Goal: Transaction & Acquisition: Purchase product/service

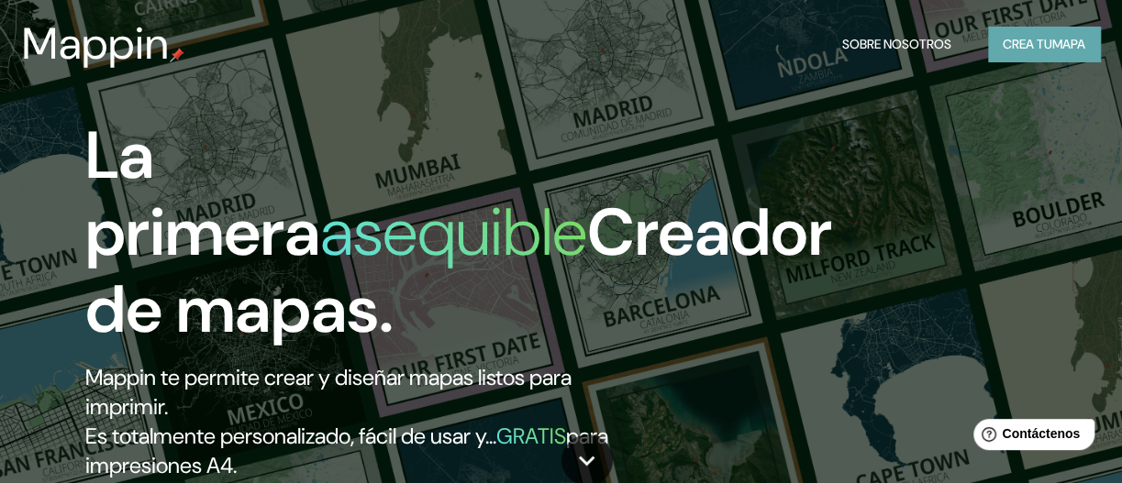
click at [1019, 34] on font "Crea tu" at bounding box center [1028, 44] width 50 height 24
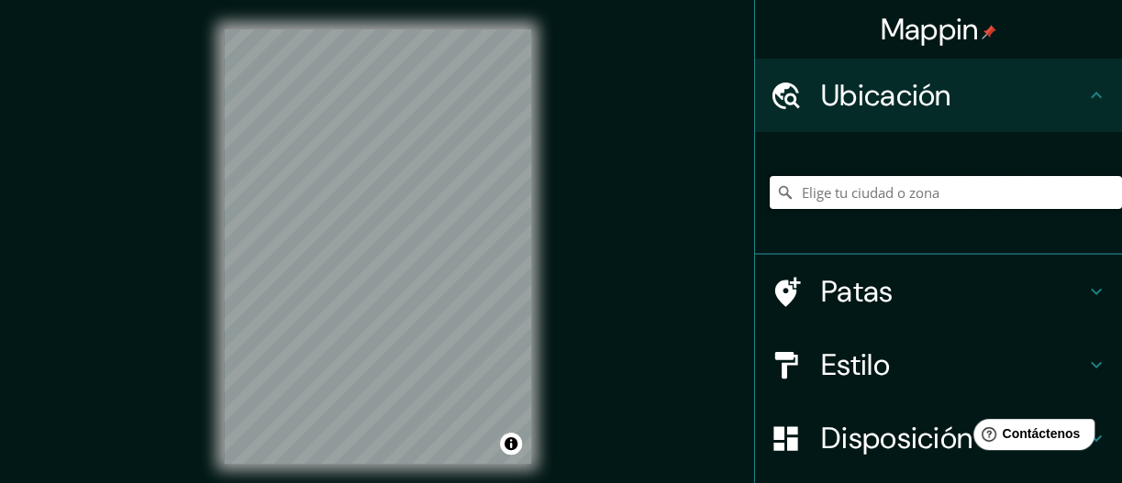
click at [925, 193] on input "Elige tu ciudad o zona" at bounding box center [946, 192] width 352 height 33
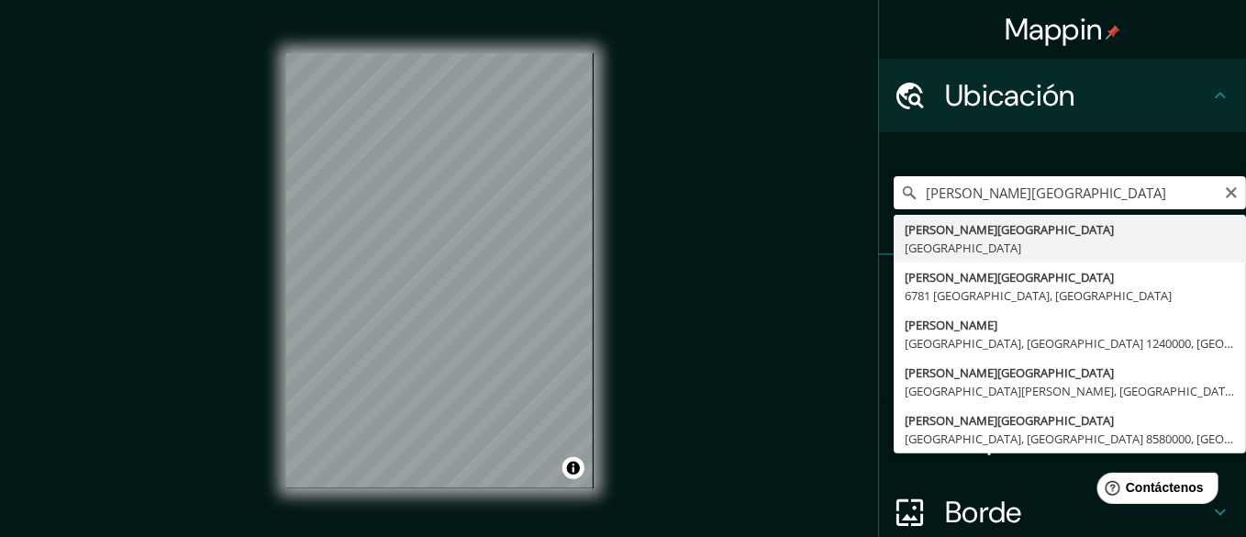
drag, startPoint x: 1134, startPoint y: 0, endPoint x: 659, endPoint y: 299, distance: 561.5
click at [659, 299] on div "Mappin Ubicación [PERSON_NAME][GEOGRAPHIC_DATA] [PERSON_NAME][GEOGRAPHIC_DATA] …" at bounding box center [623, 286] width 1246 height 572
click at [1078, 209] on input "[PERSON_NAME][GEOGRAPHIC_DATA]" at bounding box center [1070, 192] width 352 height 33
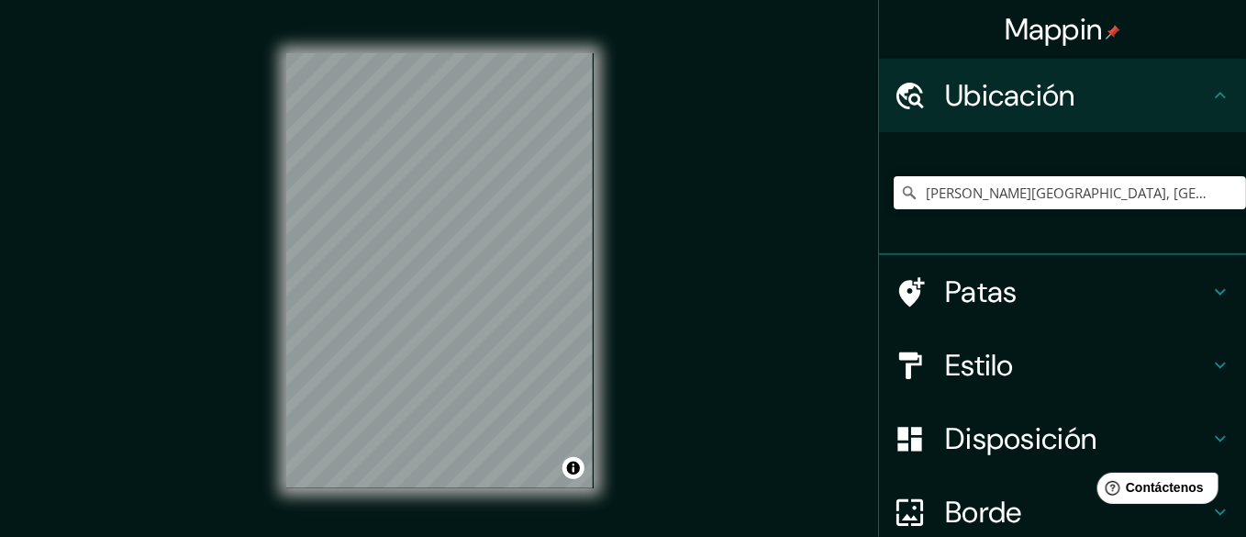
click at [613, 247] on div "© Mapbox © OpenStreetMap Improve this map" at bounding box center [440, 271] width 366 height 542
click at [600, 145] on div "© Mapbox © OpenStreetMap Improve this map" at bounding box center [440, 271] width 366 height 542
click at [1121, 202] on input "[PERSON_NAME][GEOGRAPHIC_DATA], [GEOGRAPHIC_DATA]" at bounding box center [1070, 192] width 352 height 33
click at [1121, 204] on input "[PERSON_NAME][GEOGRAPHIC_DATA], [GEOGRAPHIC_DATA]" at bounding box center [1070, 192] width 352 height 33
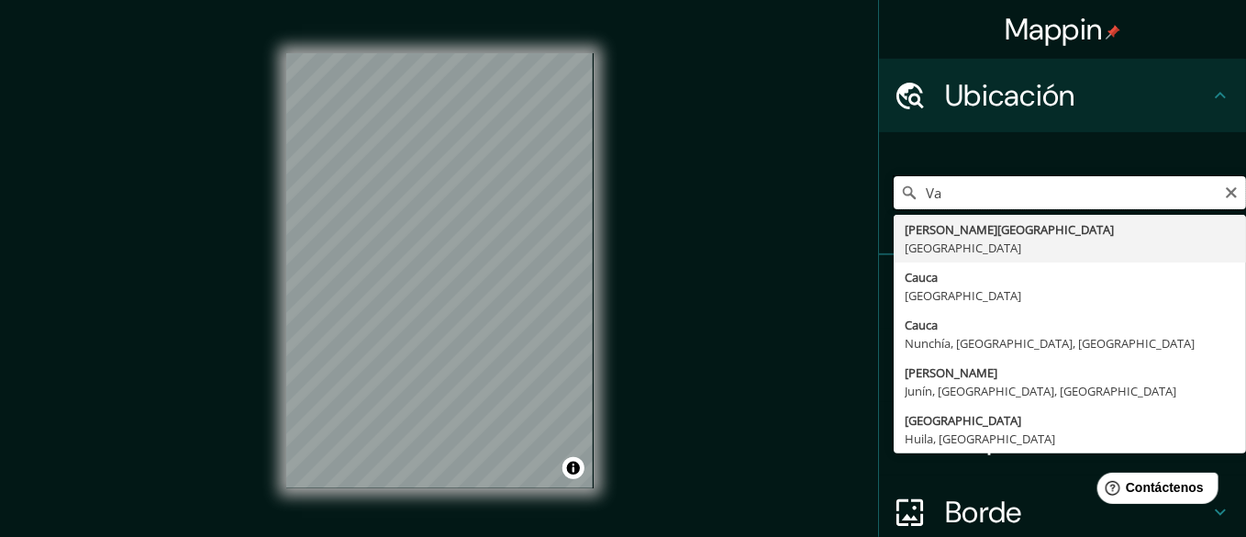
type input "V"
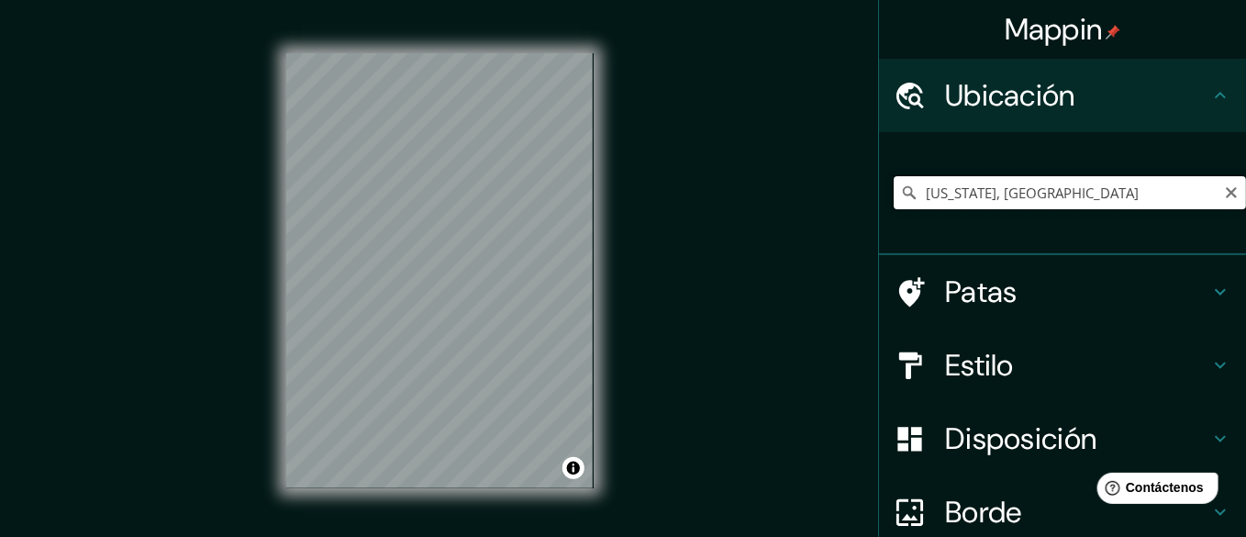
drag, startPoint x: 1114, startPoint y: 206, endPoint x: 917, endPoint y: 209, distance: 197.3
click at [917, 209] on input "[US_STATE], [GEOGRAPHIC_DATA]" at bounding box center [1070, 192] width 352 height 33
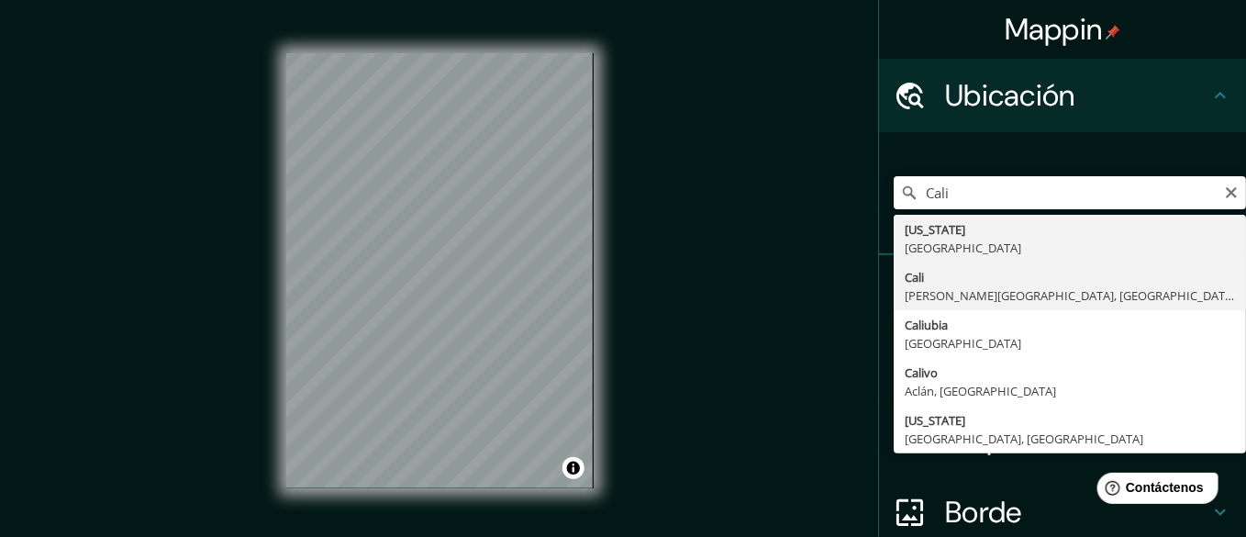
type input "[GEOGRAPHIC_DATA], [PERSON_NAME][GEOGRAPHIC_DATA], [GEOGRAPHIC_DATA]"
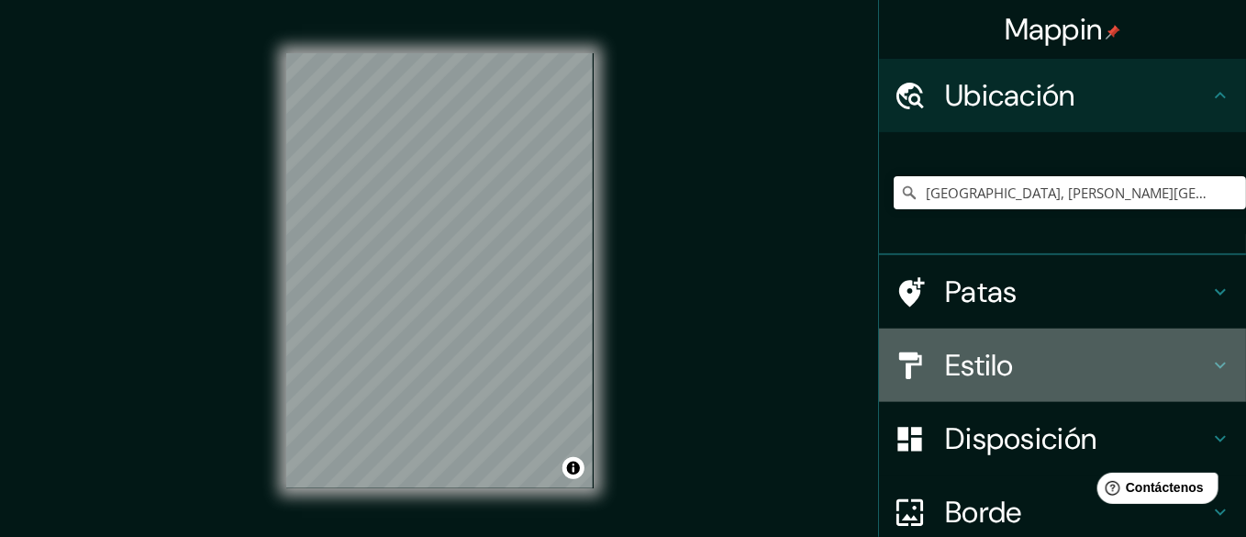
click at [1023, 383] on h4 "Estilo" at bounding box center [1077, 365] width 264 height 37
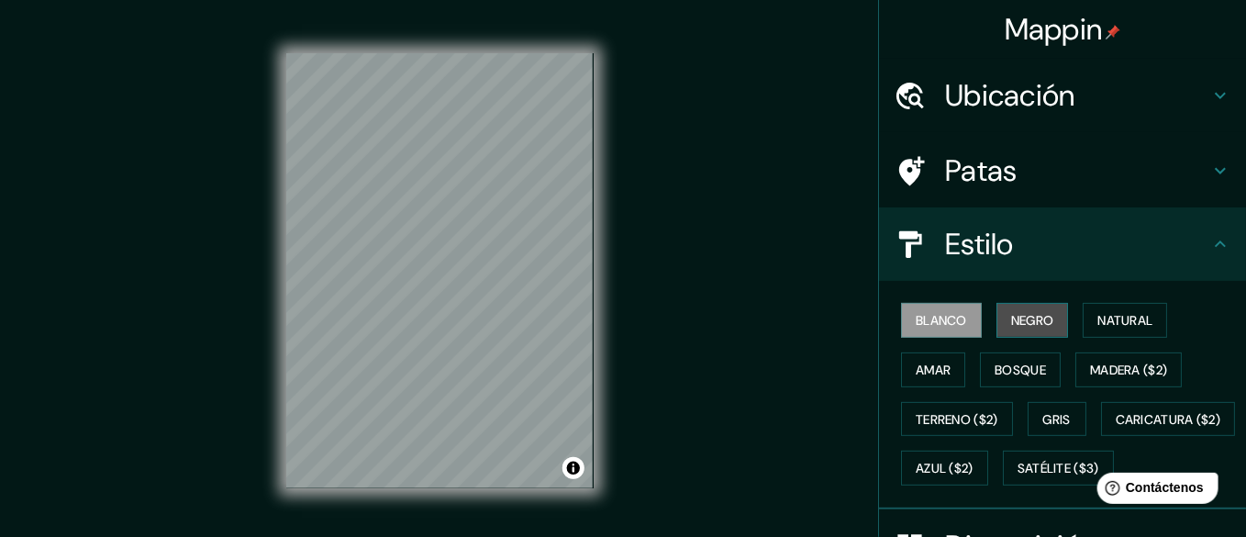
click at [1040, 328] on font "Negro" at bounding box center [1032, 320] width 43 height 17
click at [950, 328] on font "Blanco" at bounding box center [941, 320] width 51 height 17
click at [1116, 328] on font "Natural" at bounding box center [1124, 320] width 55 height 17
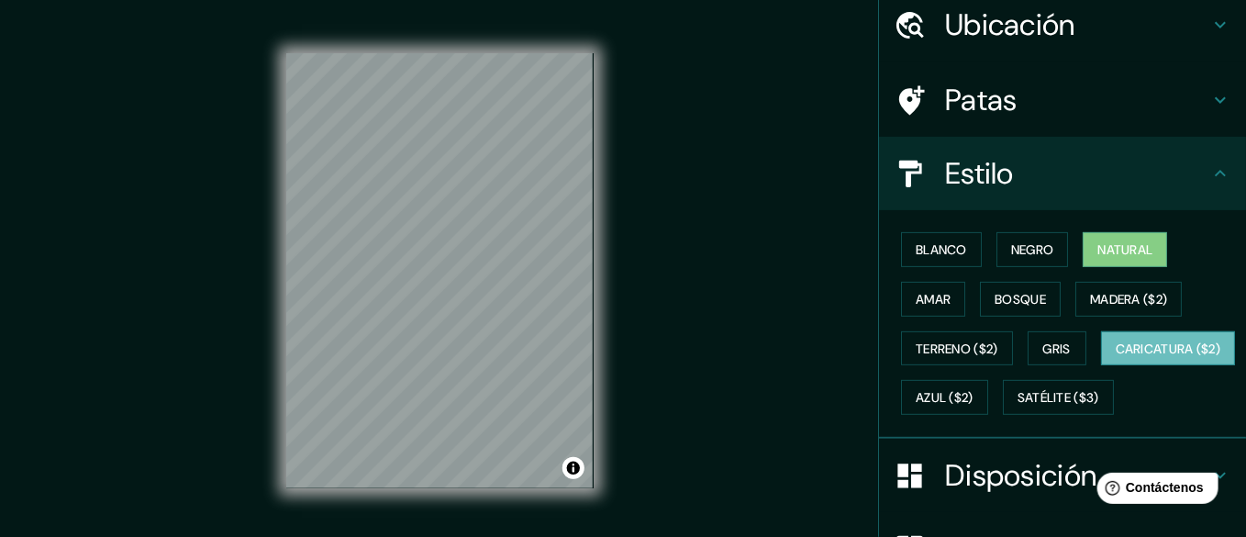
scroll to position [101, 0]
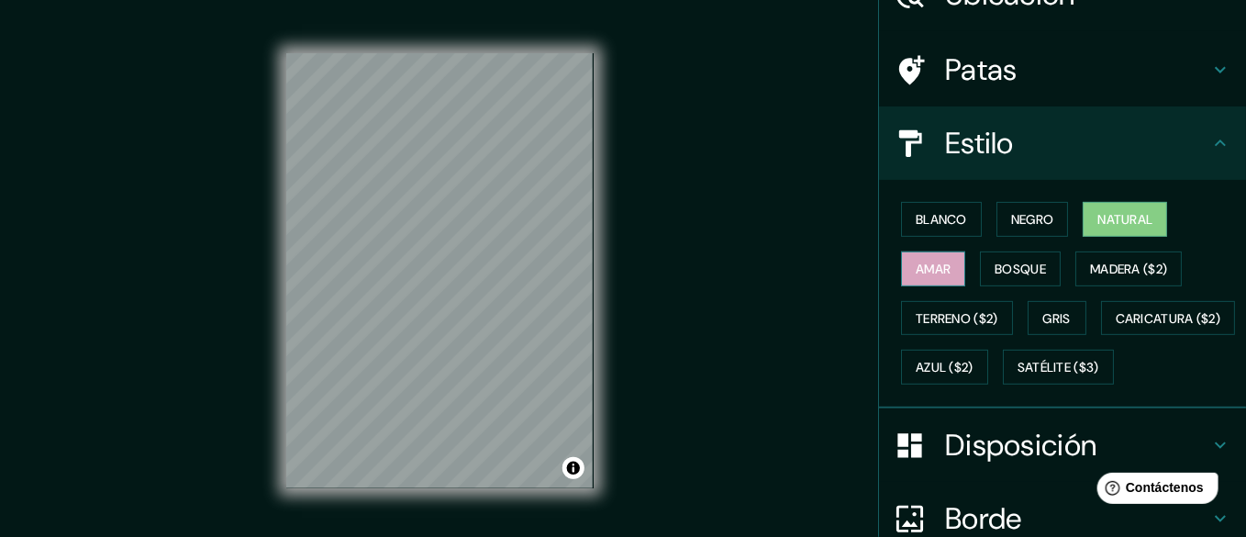
click at [935, 277] on font "Amar" at bounding box center [933, 269] width 35 height 17
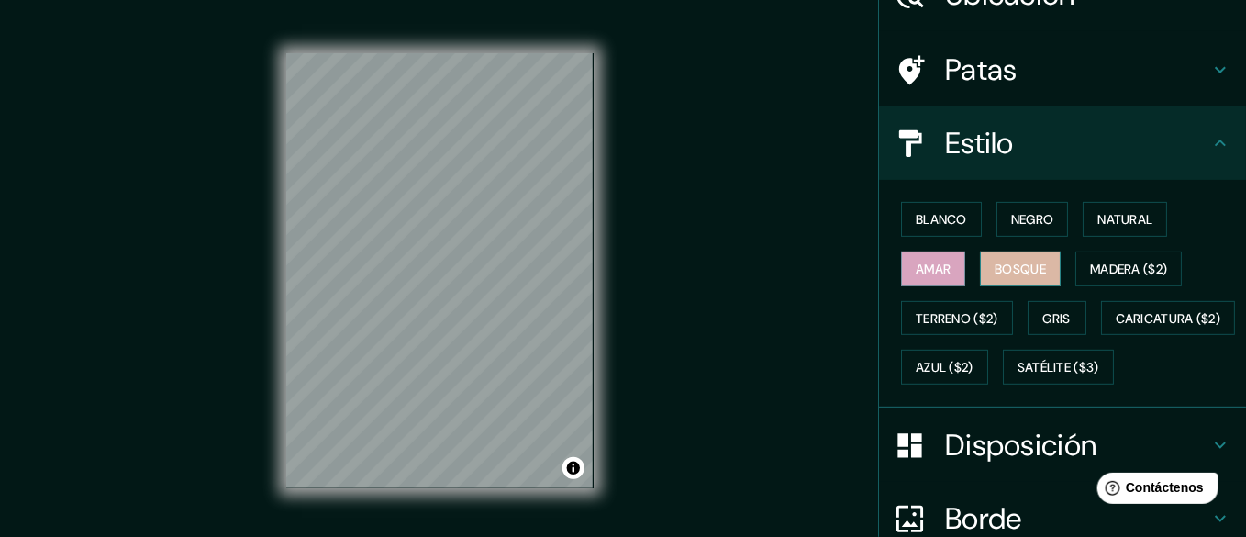
click at [1031, 277] on font "Bosque" at bounding box center [1020, 269] width 51 height 17
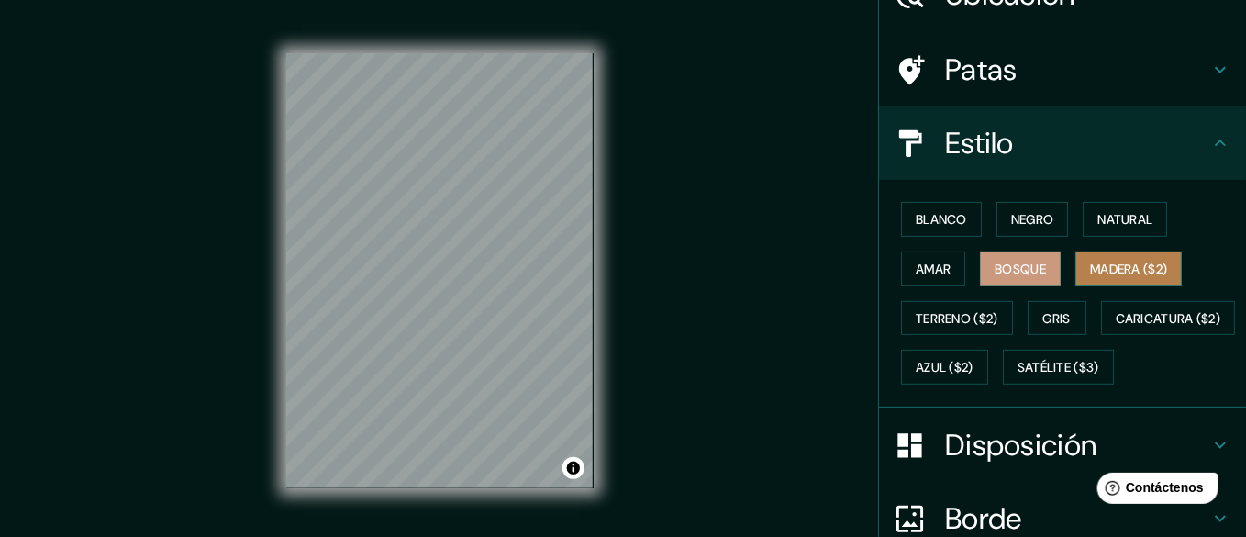
click at [1121, 281] on font "Madera ($2)" at bounding box center [1128, 269] width 77 height 24
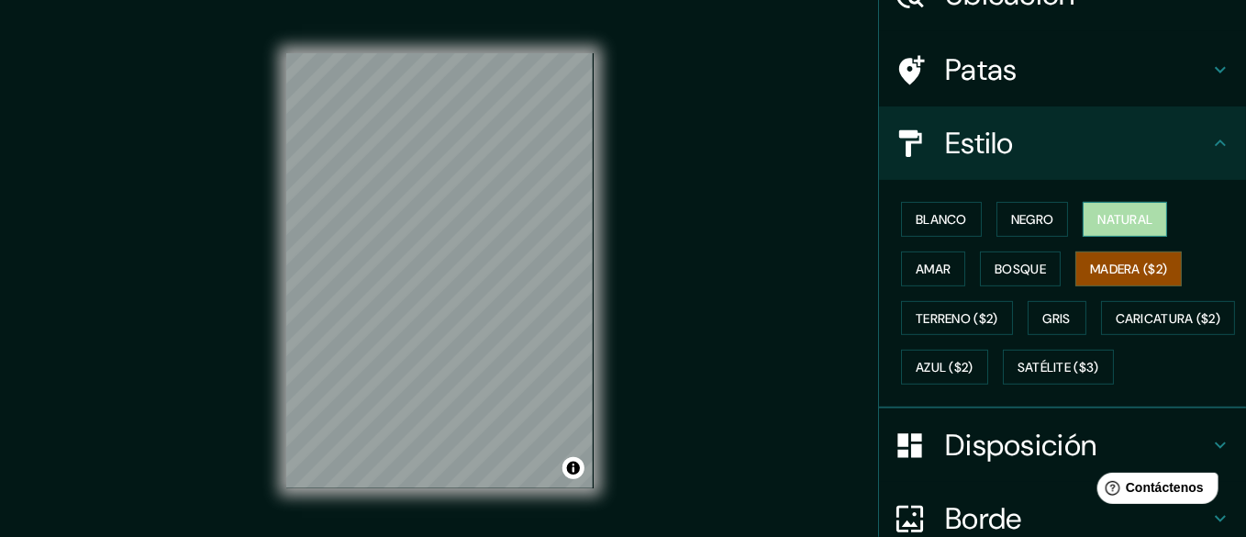
click at [1121, 228] on button "Natural" at bounding box center [1125, 219] width 84 height 35
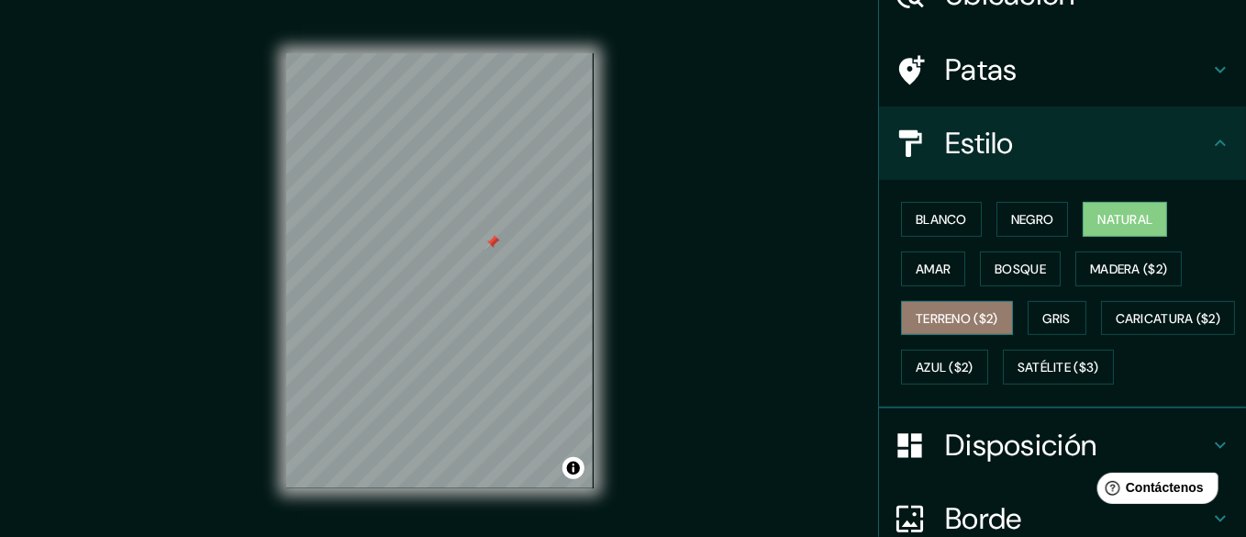
click at [948, 327] on font "Terreno ($2)" at bounding box center [957, 318] width 83 height 17
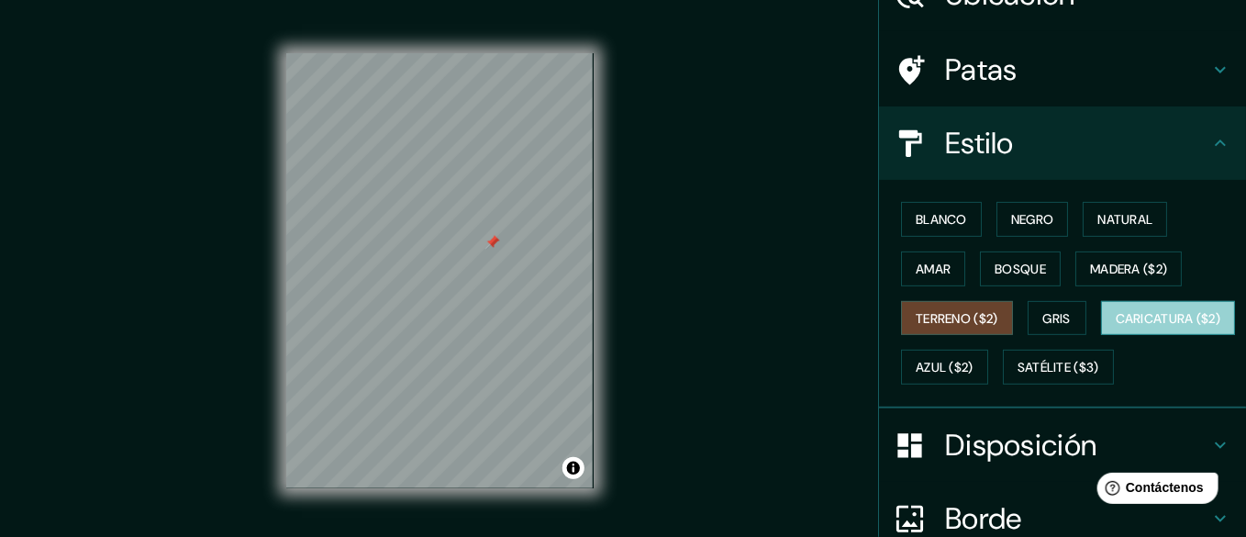
click at [1116, 327] on font "Caricatura ($2)" at bounding box center [1169, 318] width 106 height 17
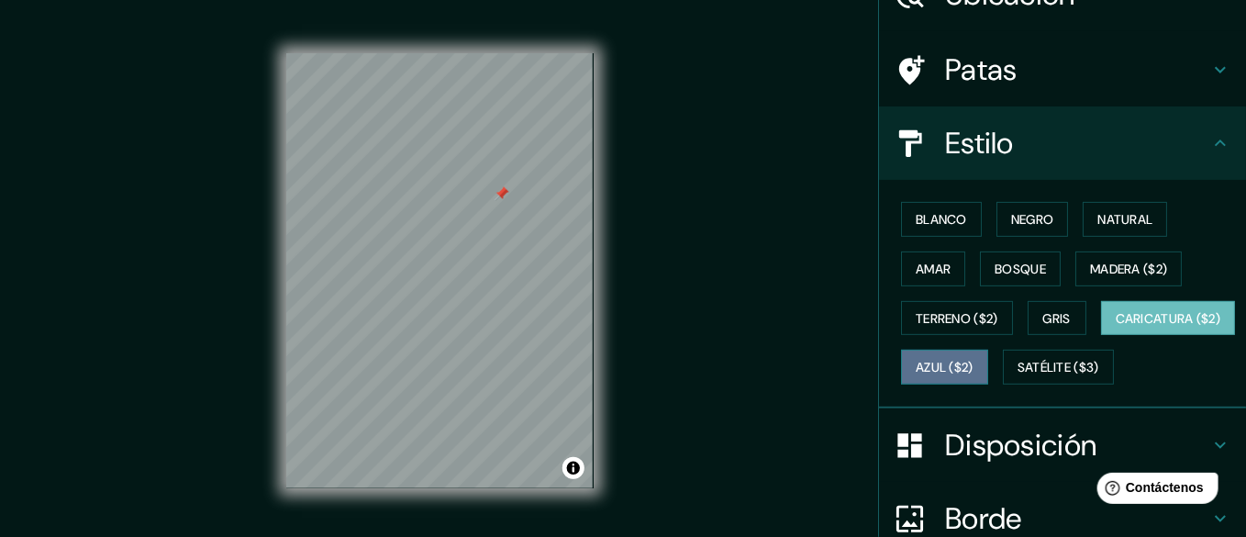
click at [973, 376] on font "Azul ($2)" at bounding box center [945, 368] width 58 height 17
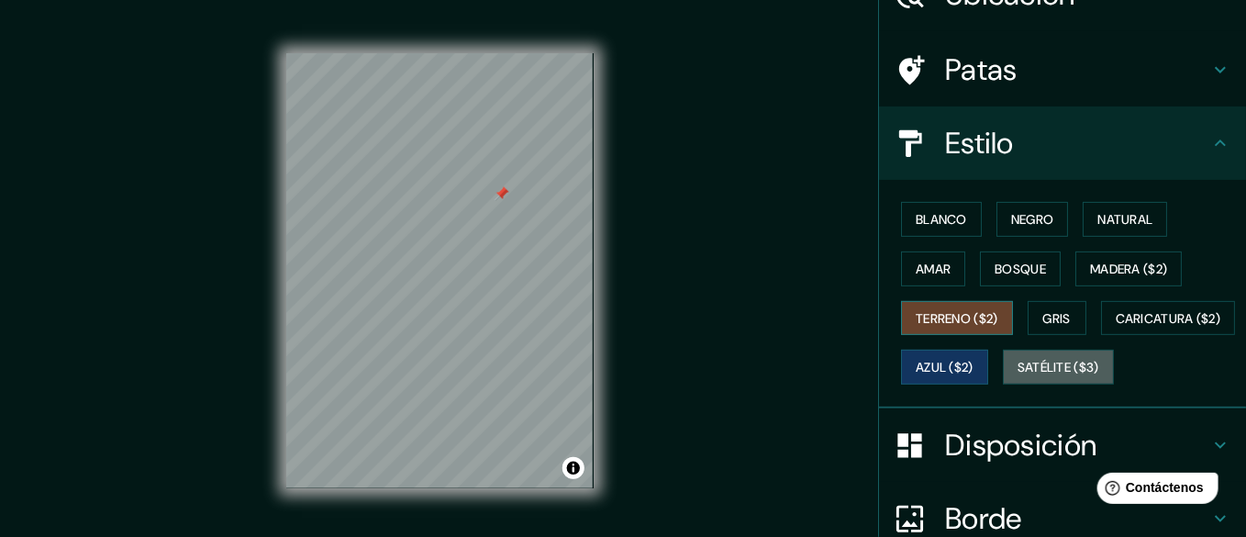
drag, startPoint x: 935, startPoint y: 456, endPoint x: 937, endPoint y: 351, distance: 104.6
click at [936, 360] on div "Blanco Negro Natural Amar Bosque Madera ($2) Terreno ($2) Gris Caricatura ($2) …" at bounding box center [1070, 292] width 352 height 197
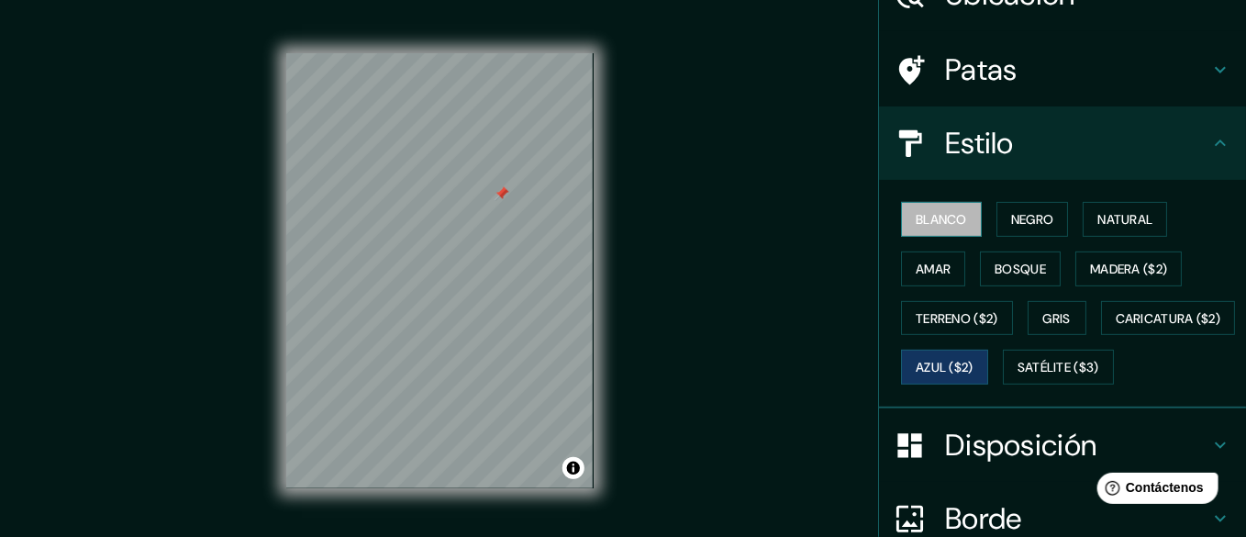
click at [916, 231] on font "Blanco" at bounding box center [941, 219] width 51 height 24
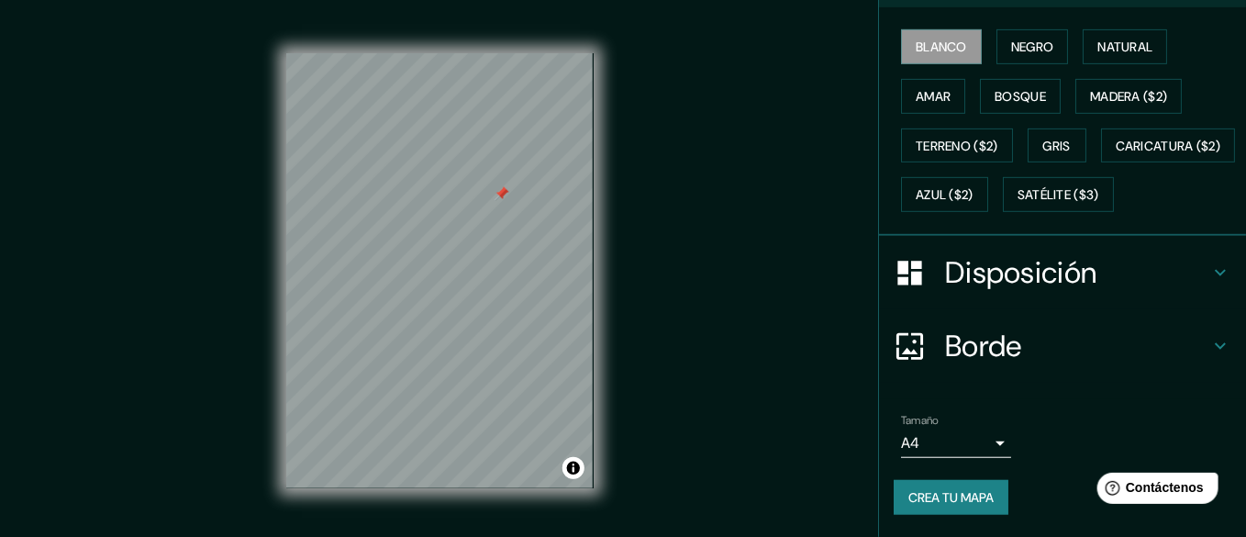
scroll to position [0, 0]
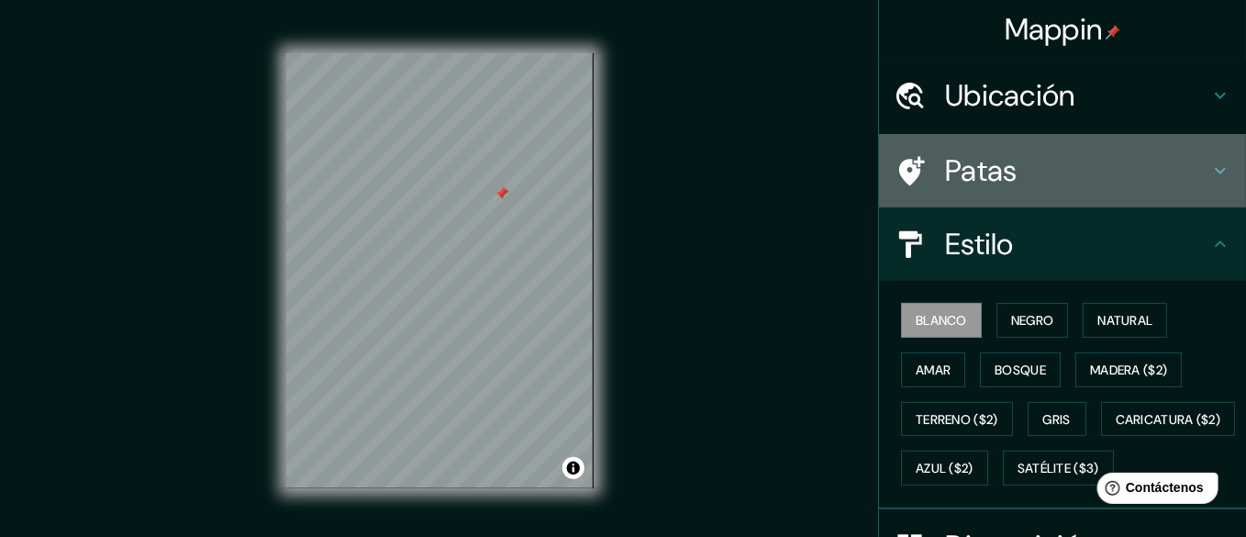
click at [1121, 186] on h4 "Patas" at bounding box center [1077, 170] width 264 height 37
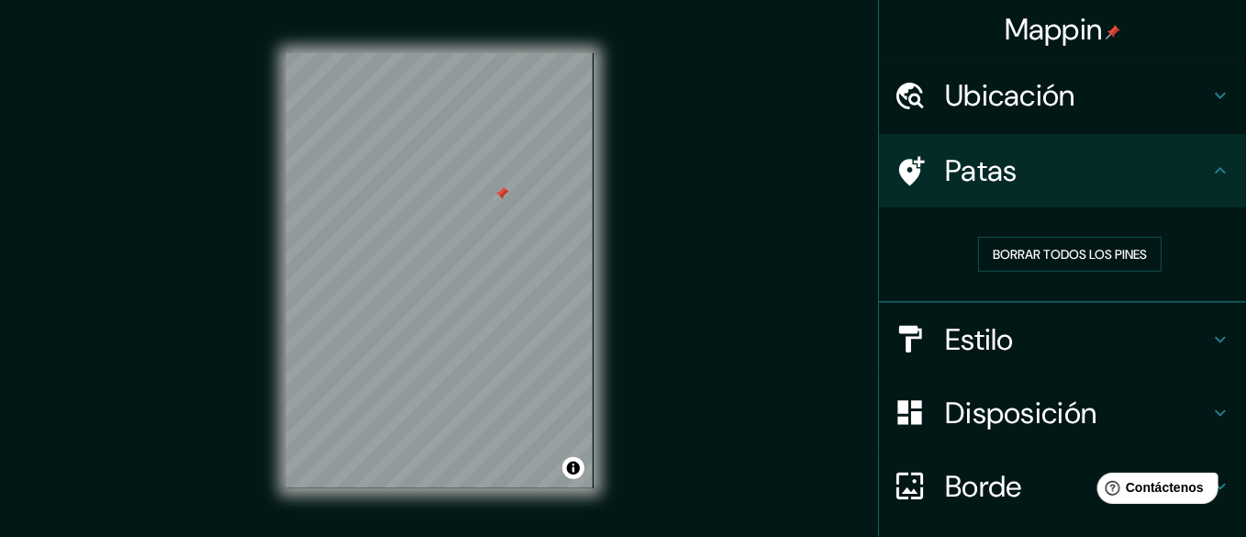
click at [1121, 186] on h4 "Patas" at bounding box center [1077, 170] width 264 height 37
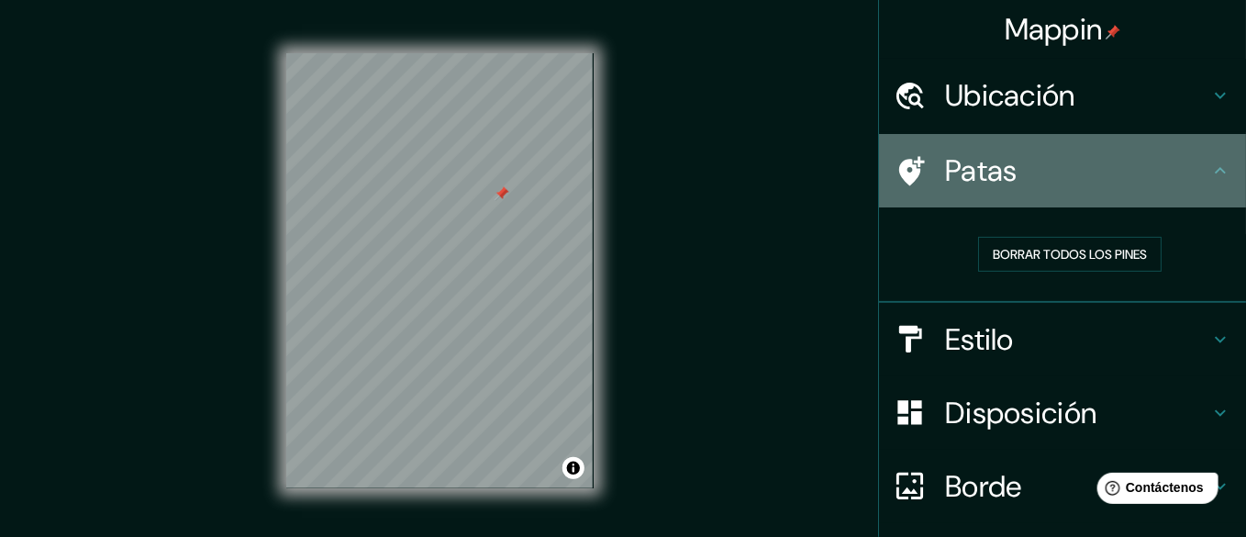
click at [1121, 201] on div "Patas" at bounding box center [1062, 170] width 367 height 73
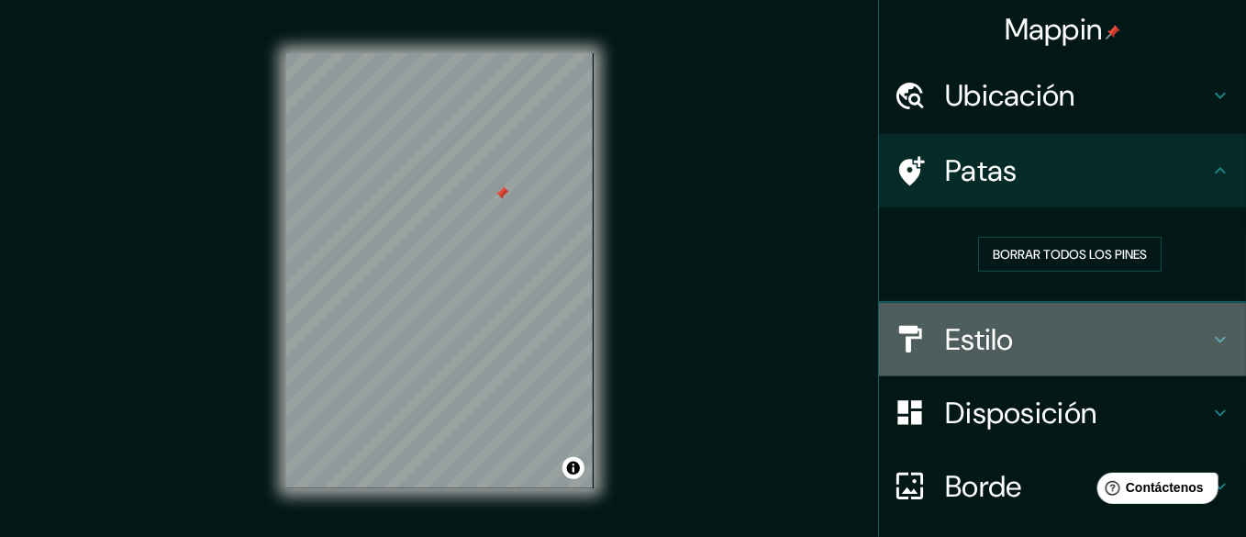
click at [1121, 358] on h4 "Estilo" at bounding box center [1077, 339] width 264 height 37
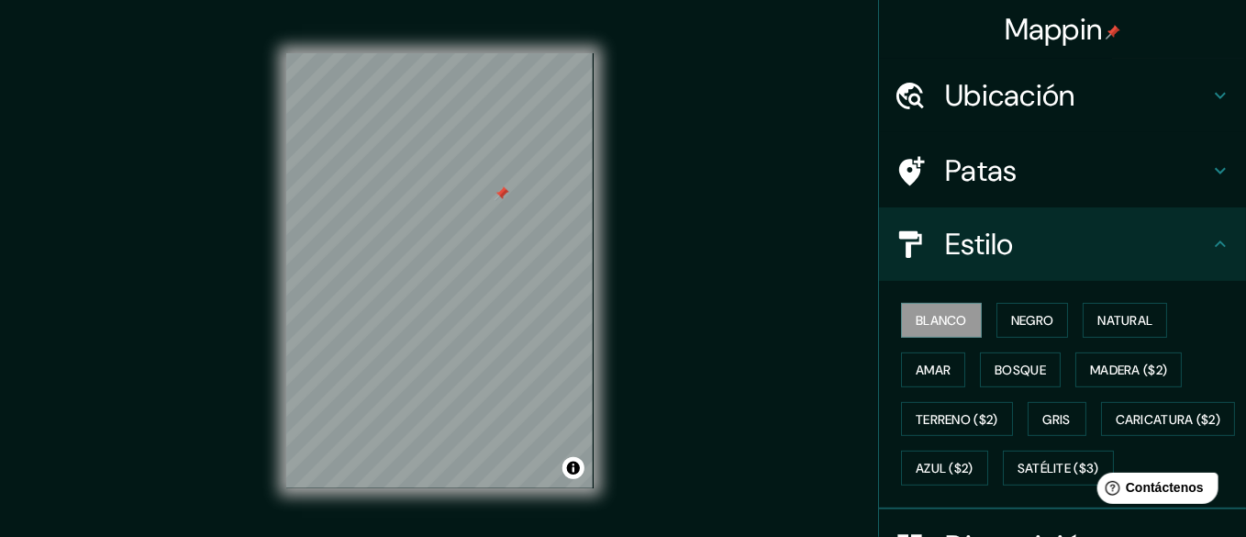
click at [1121, 117] on div "Ubicación" at bounding box center [1062, 95] width 367 height 73
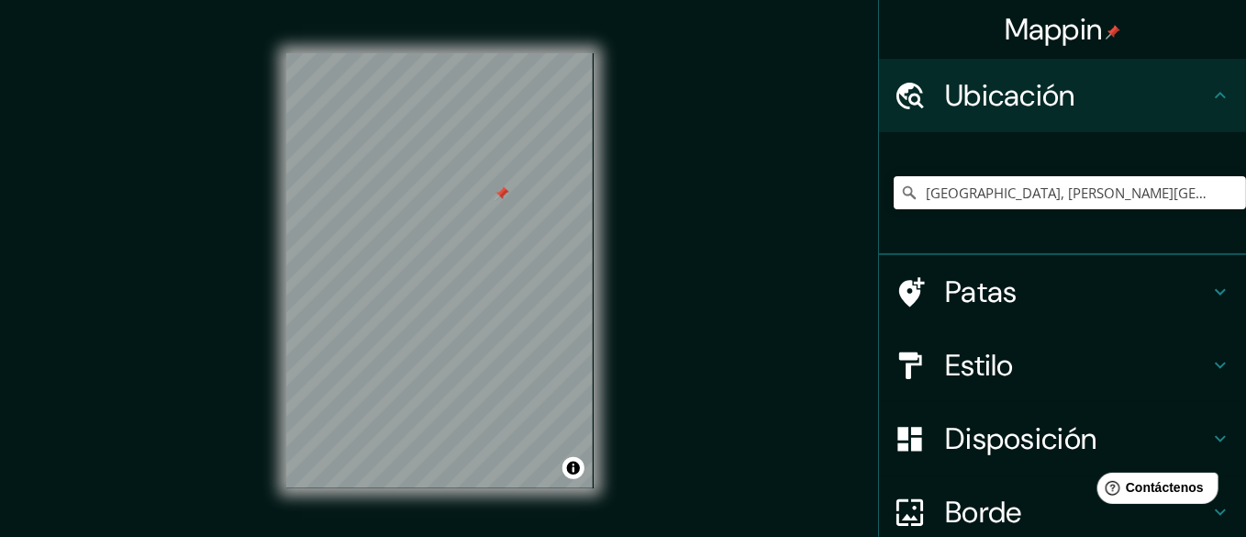
click at [1121, 117] on div "Ubicación" at bounding box center [1062, 95] width 367 height 73
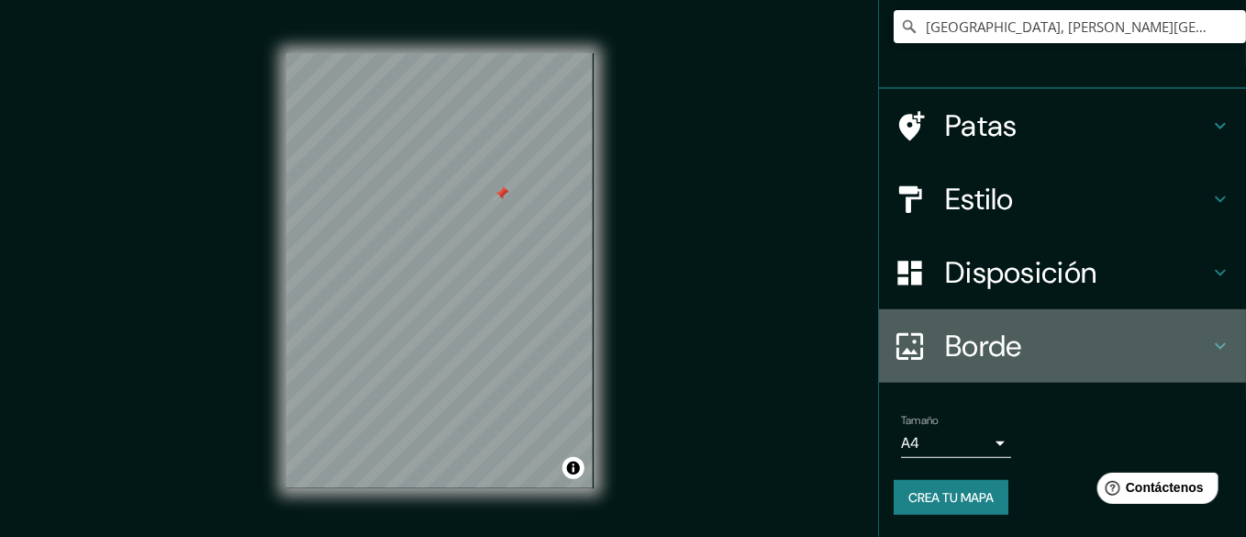
click at [1062, 337] on h4 "Borde" at bounding box center [1077, 346] width 264 height 37
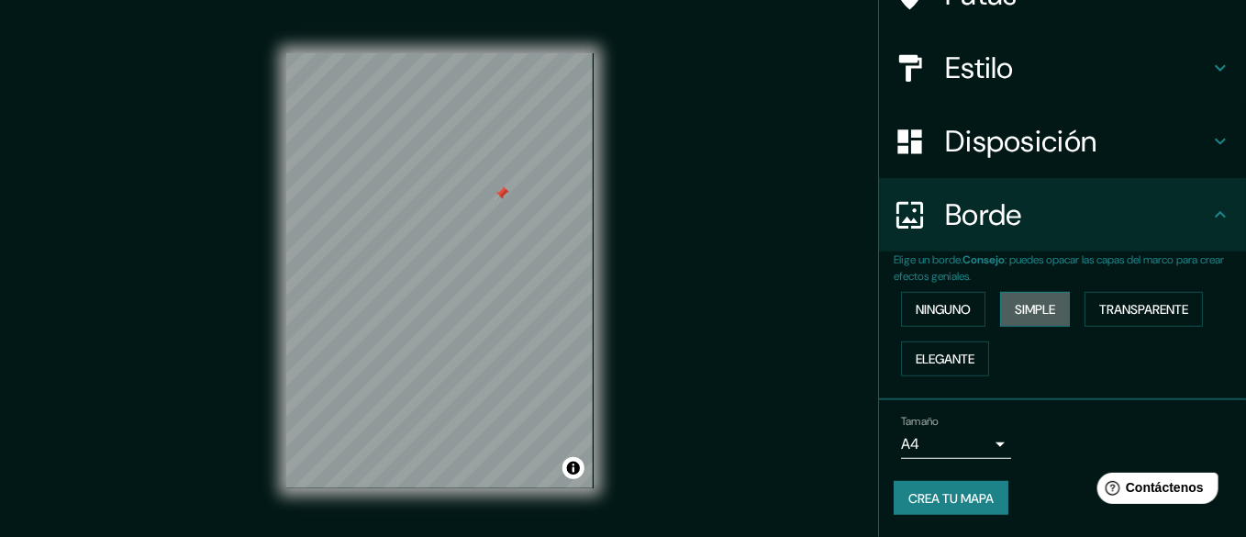
click at [1017, 321] on font "Simple" at bounding box center [1035, 309] width 40 height 24
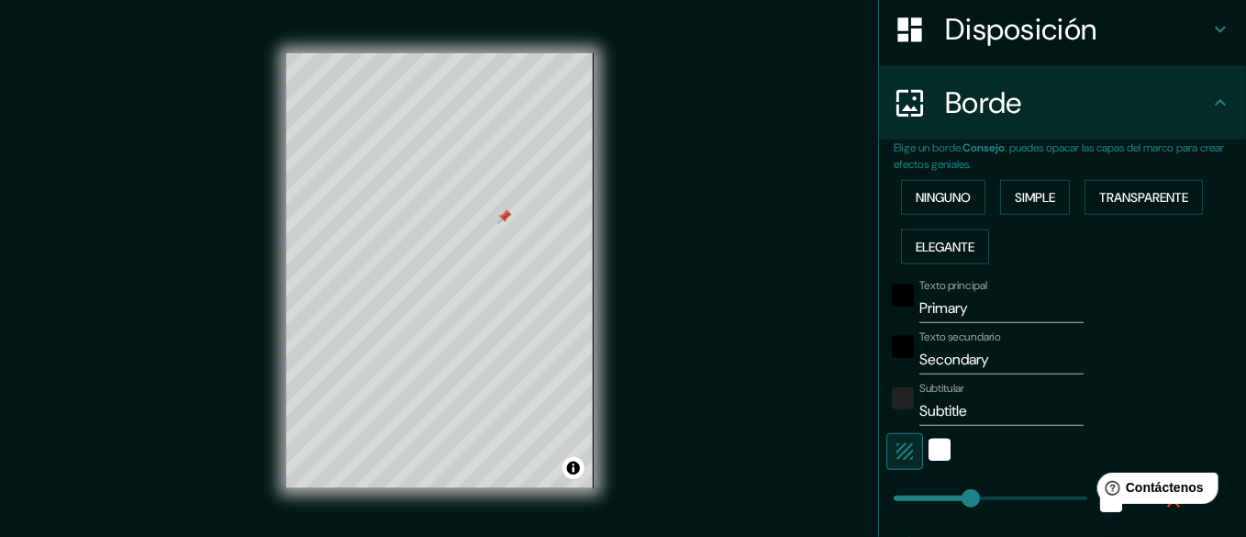
scroll to position [391, 0]
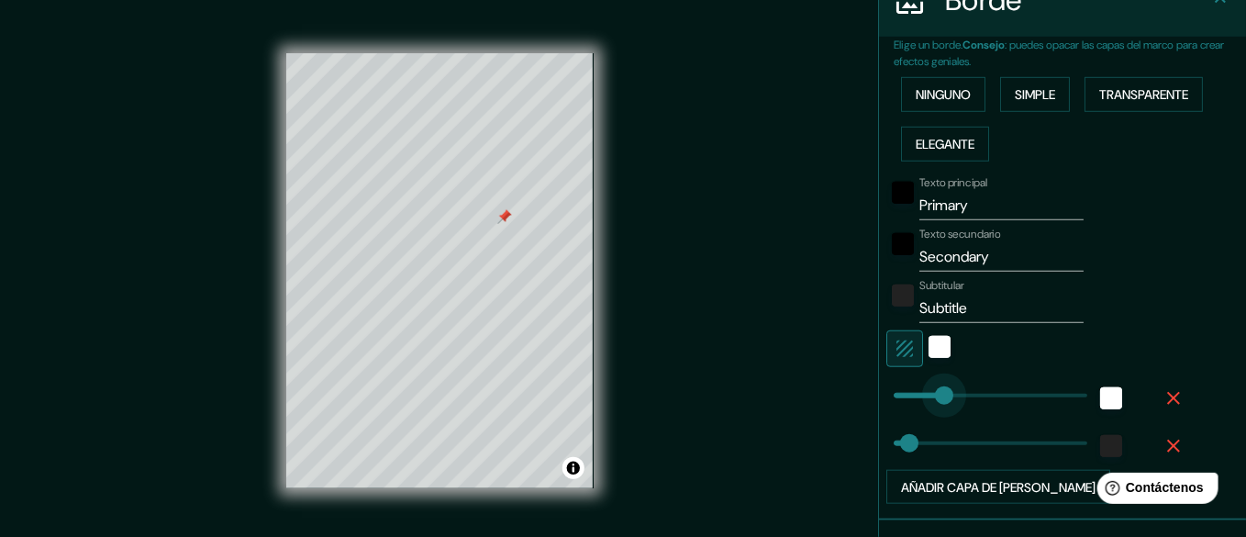
type input "63"
drag, startPoint x: 945, startPoint y: 453, endPoint x: 914, endPoint y: 476, distance: 38.7
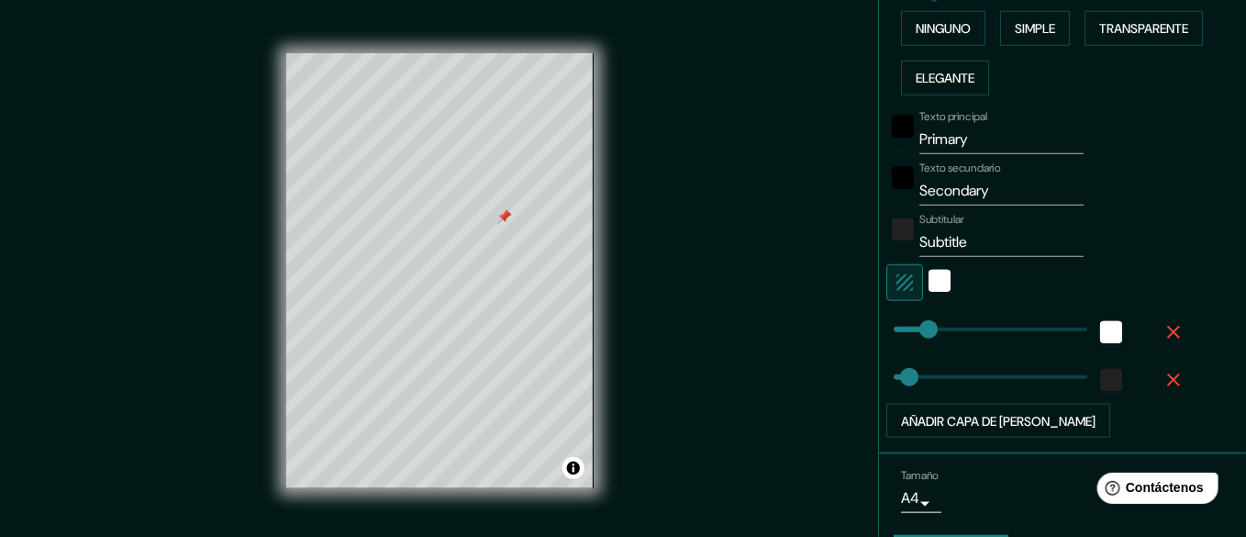
scroll to position [493, 0]
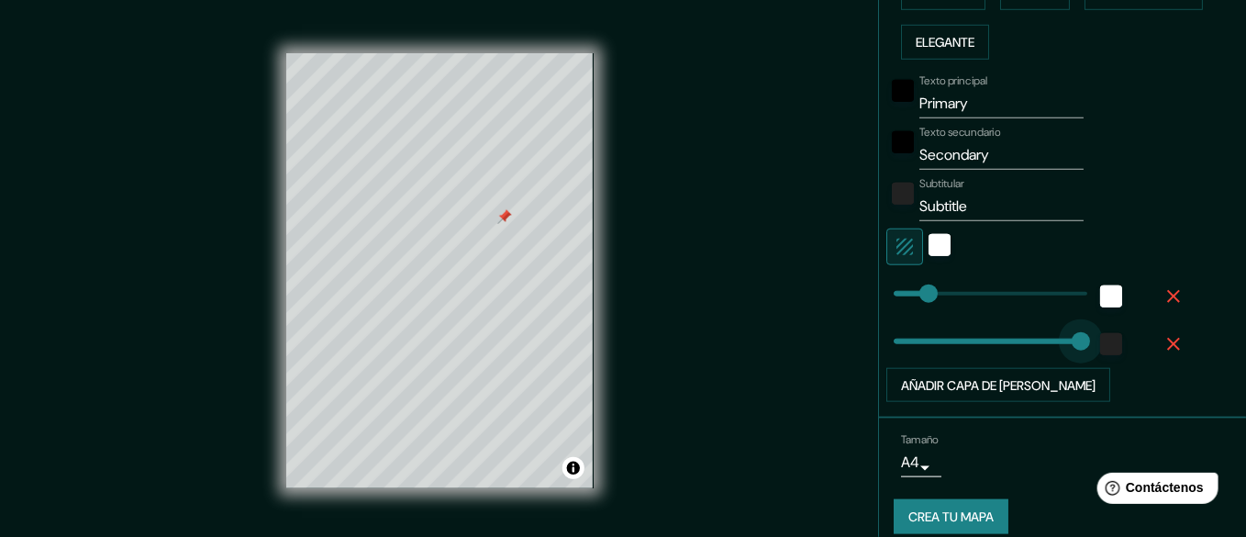
type input "329"
drag, startPoint x: 895, startPoint y: 401, endPoint x: 1069, endPoint y: 406, distance: 173.5
type input "22"
drag, startPoint x: 1069, startPoint y: 406, endPoint x: 891, endPoint y: 405, distance: 178.0
type input "18"
